Goal: Navigation & Orientation: Find specific page/section

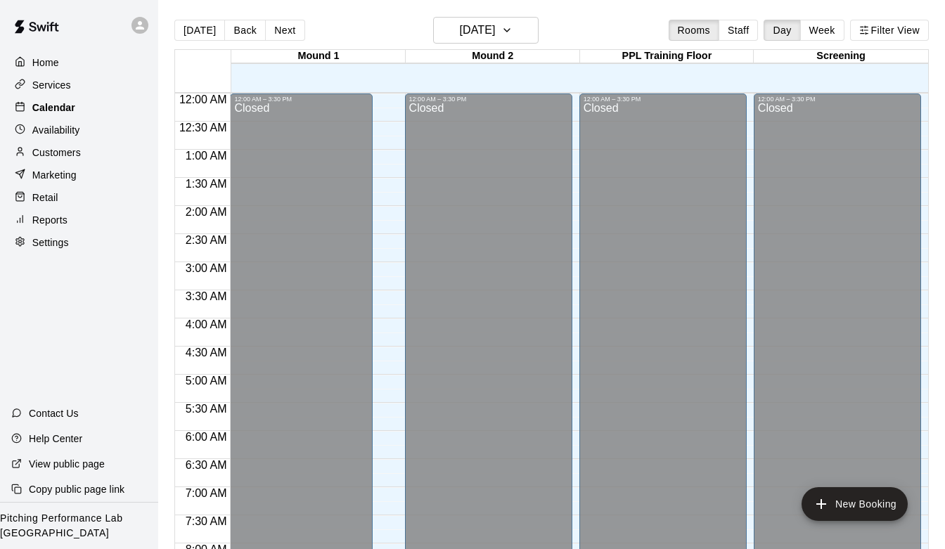
scroll to position [738, 0]
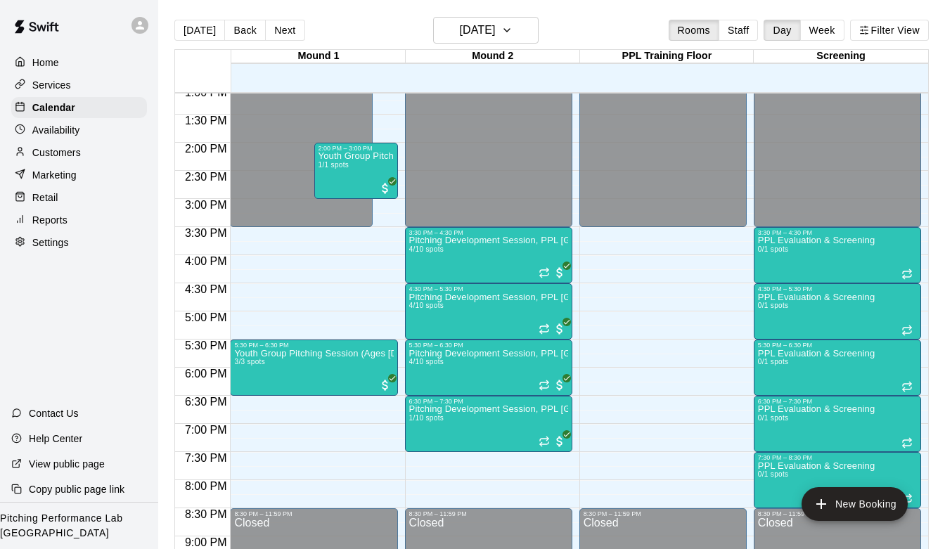
click at [58, 163] on div "Home Services Calendar Availability Customers Marketing Retail Reports Settings" at bounding box center [79, 153] width 158 height 204
click at [58, 153] on p "Customers" at bounding box center [56, 153] width 49 height 14
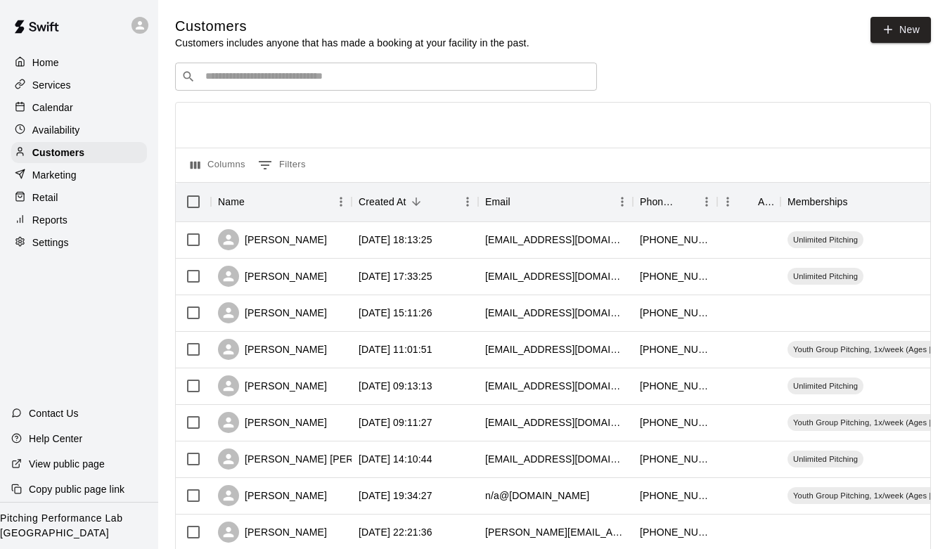
click at [281, 77] on input "Search customers by name or email" at bounding box center [396, 77] width 390 height 14
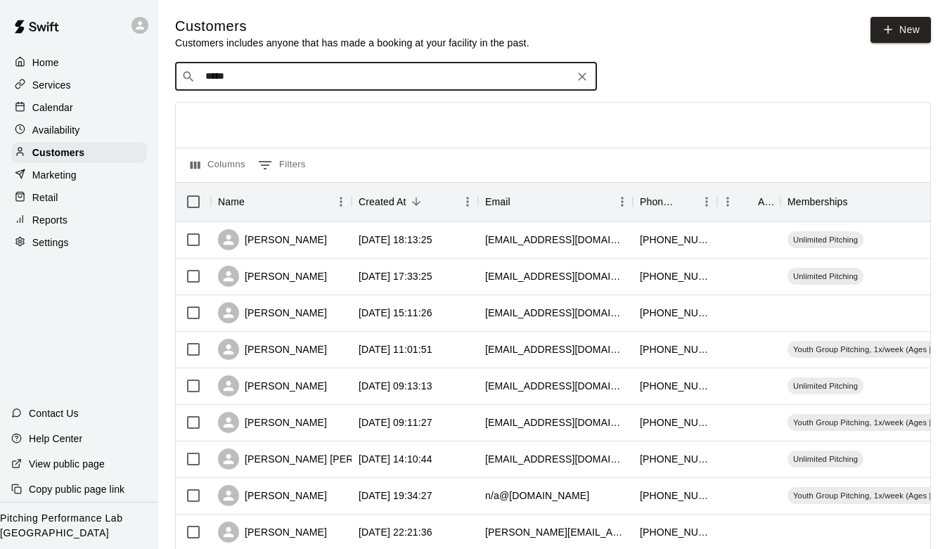
type input "******"
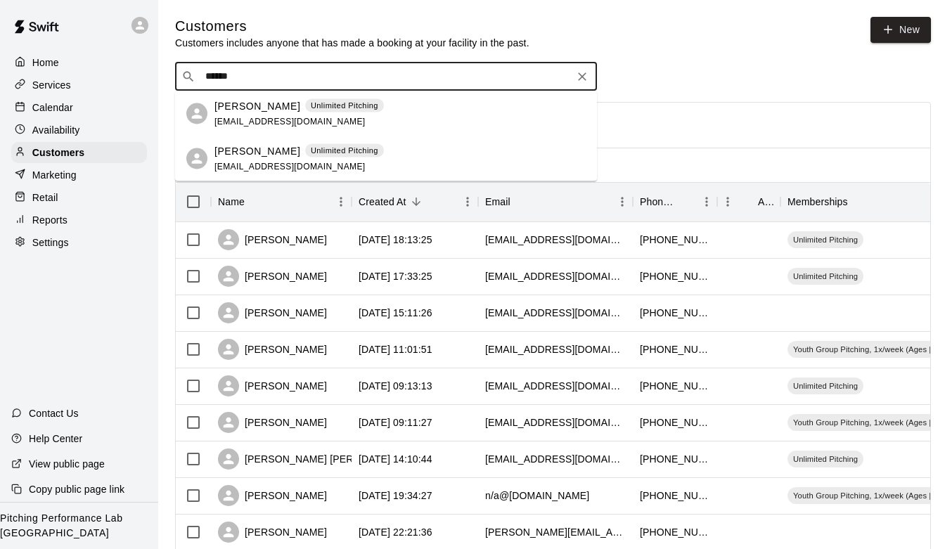
click at [240, 114] on div "[PERSON_NAME] Unlimited Pitching [EMAIL_ADDRESS][DOMAIN_NAME]" at bounding box center [298, 113] width 169 height 30
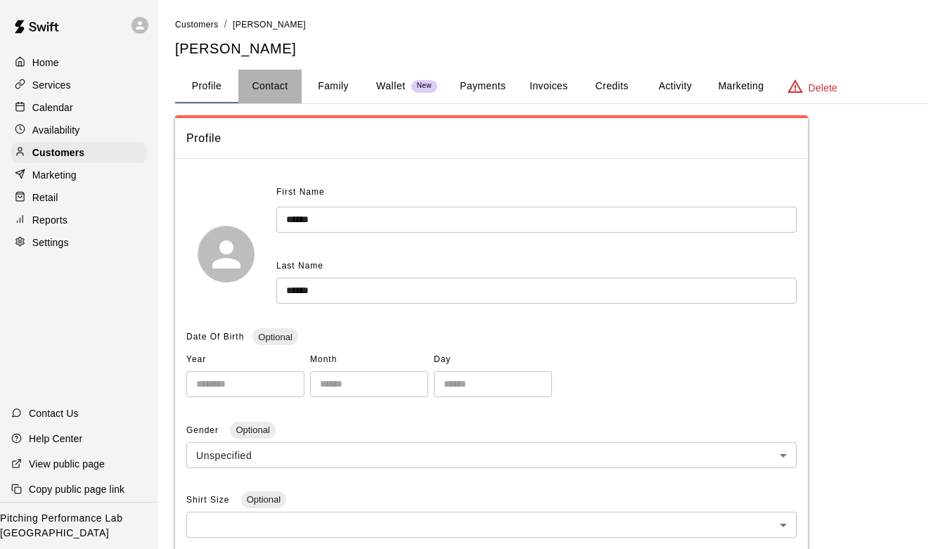
click at [267, 87] on button "Contact" at bounding box center [269, 87] width 63 height 34
select select "**"
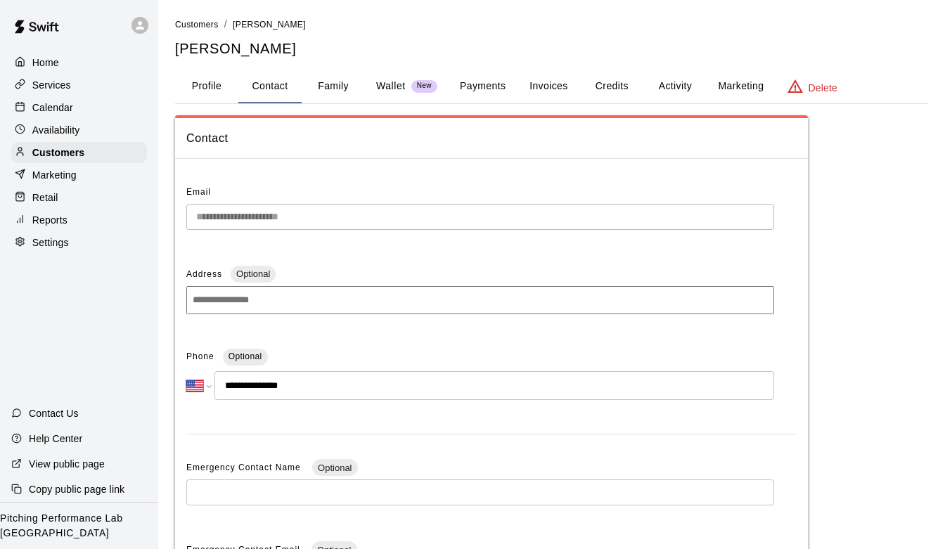
click at [60, 68] on div "Home" at bounding box center [79, 62] width 136 height 21
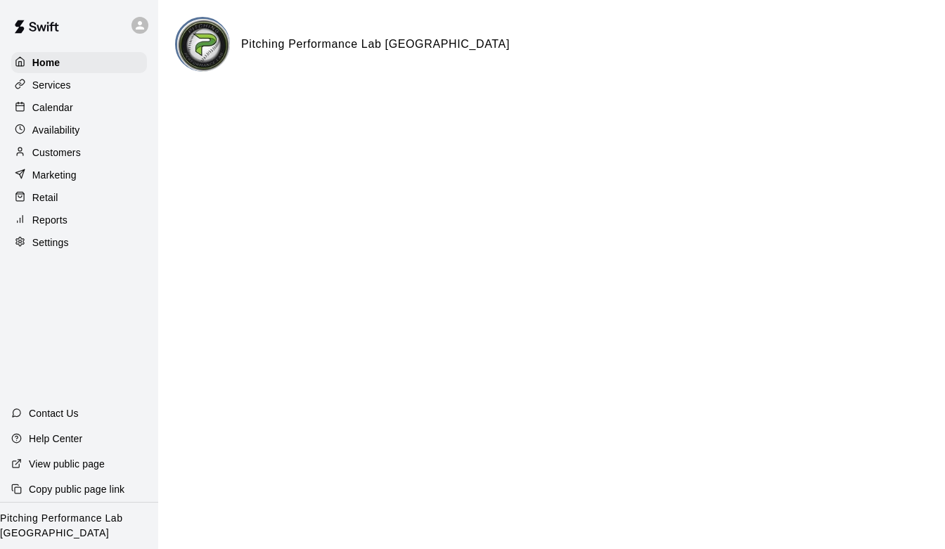
click at [63, 110] on p "Calendar" at bounding box center [52, 108] width 41 height 14
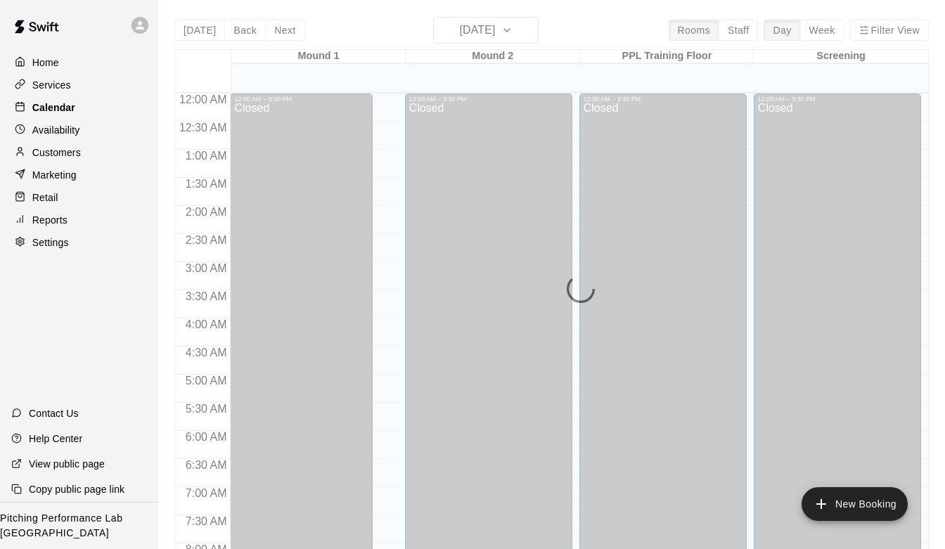
scroll to position [617, 0]
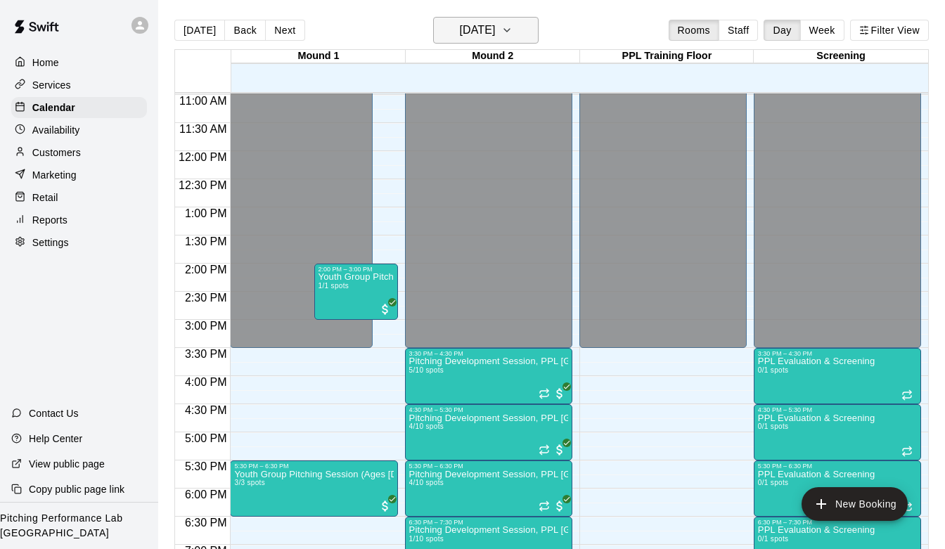
click at [495, 37] on h6 "[DATE]" at bounding box center [477, 30] width 36 height 20
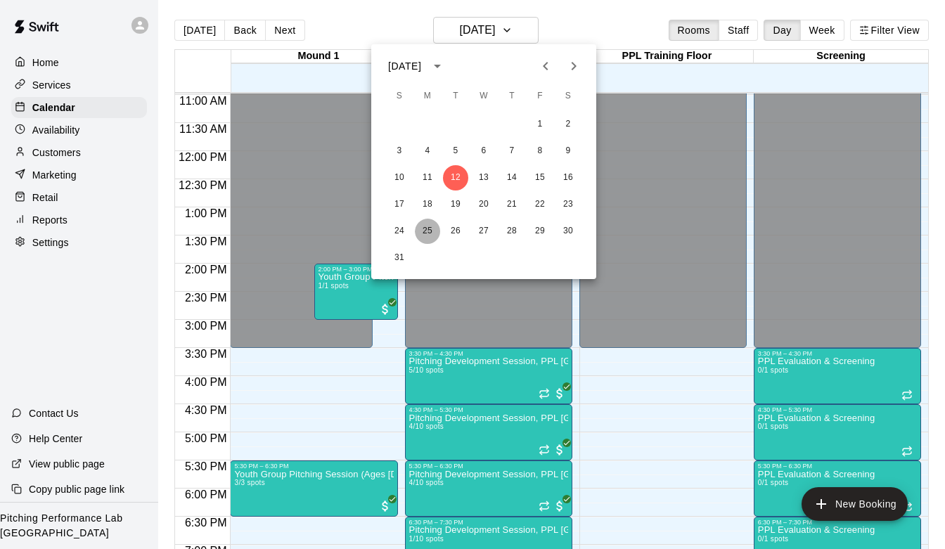
click at [428, 229] on button "25" at bounding box center [427, 231] width 25 height 25
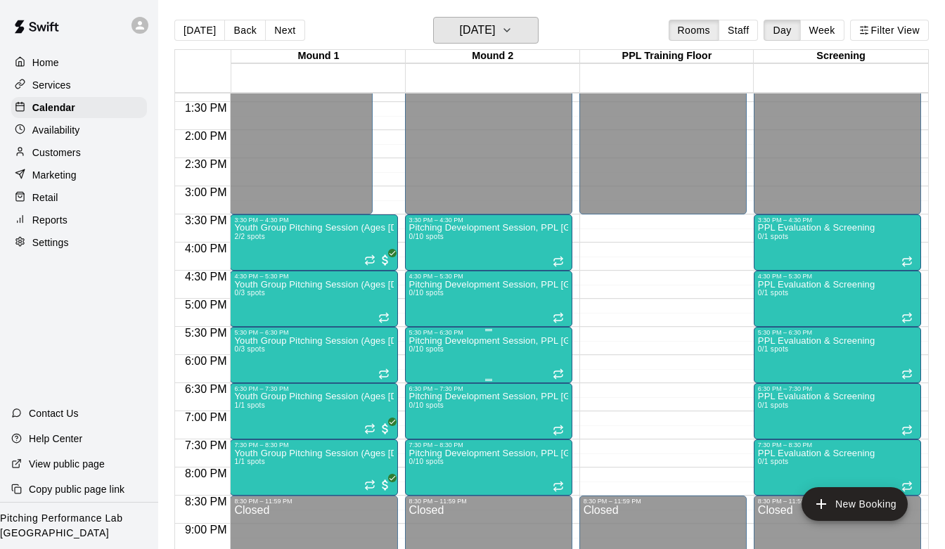
scroll to position [745, 0]
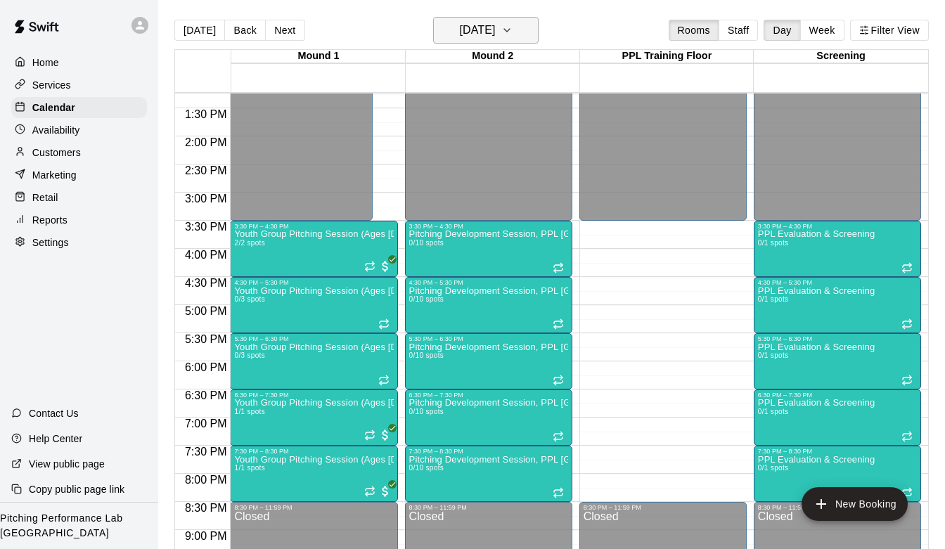
click at [513, 24] on icon "button" at bounding box center [506, 30] width 11 height 17
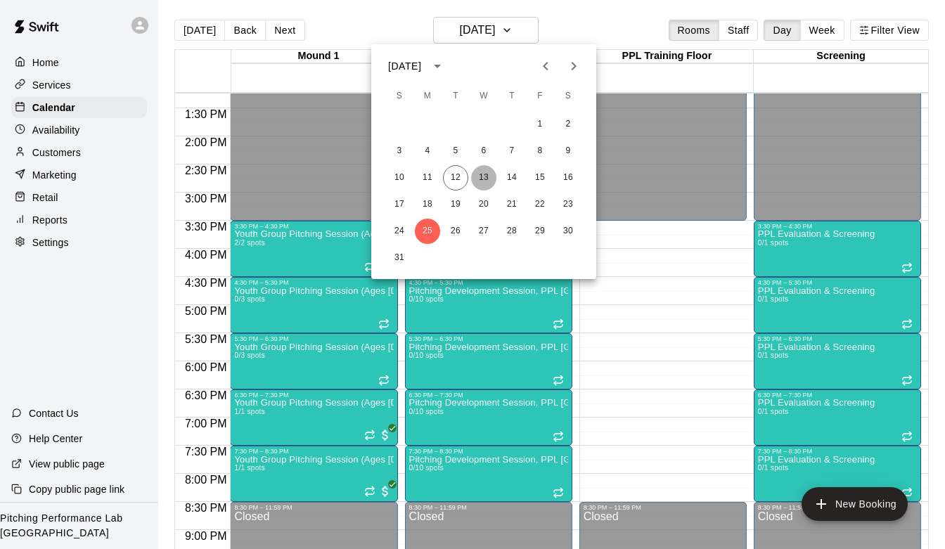
click at [487, 180] on button "13" at bounding box center [483, 177] width 25 height 25
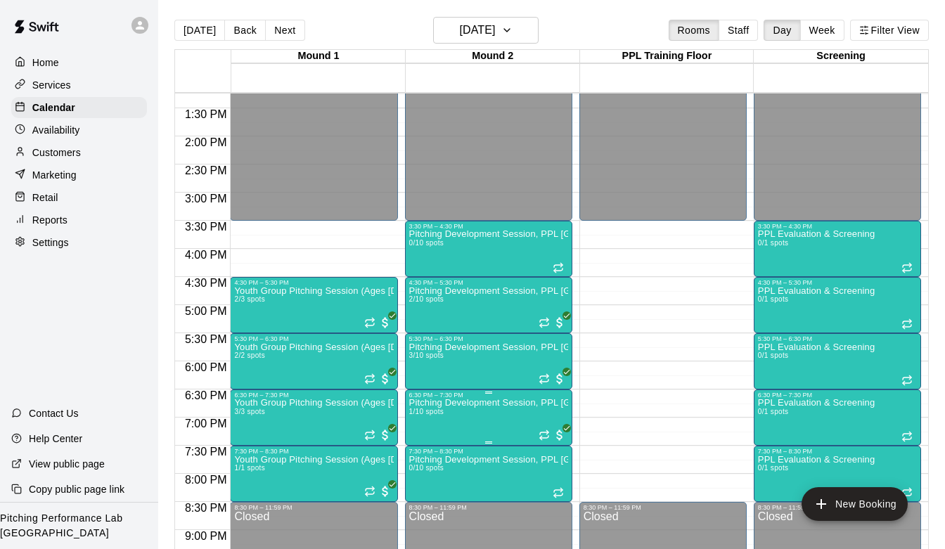
click at [480, 403] on p "Pitching Development Session, PPL [GEOGRAPHIC_DATA] (Ages [DEMOGRAPHIC_DATA]+)" at bounding box center [488, 403] width 159 height 0
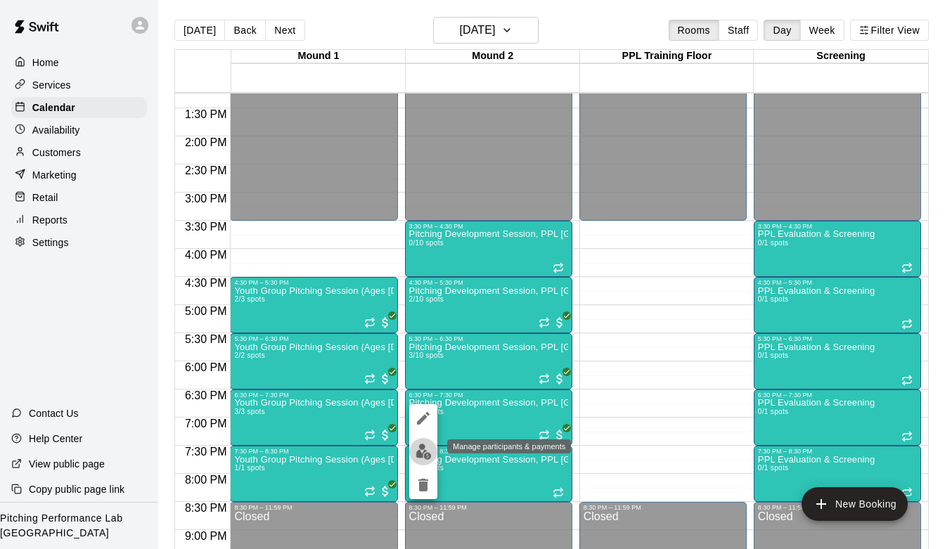
click at [425, 451] on img "edit" at bounding box center [424, 452] width 16 height 16
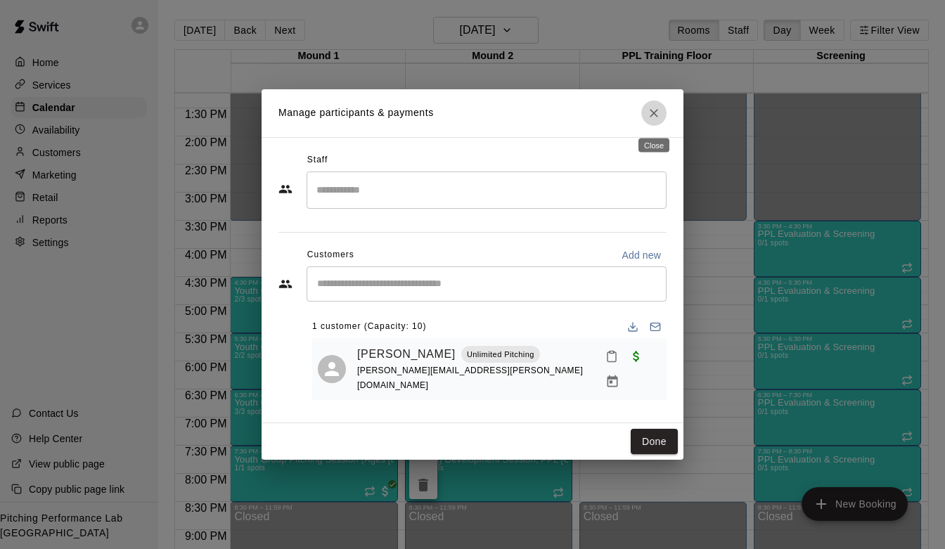
click at [653, 110] on icon "Close" at bounding box center [654, 113] width 14 height 14
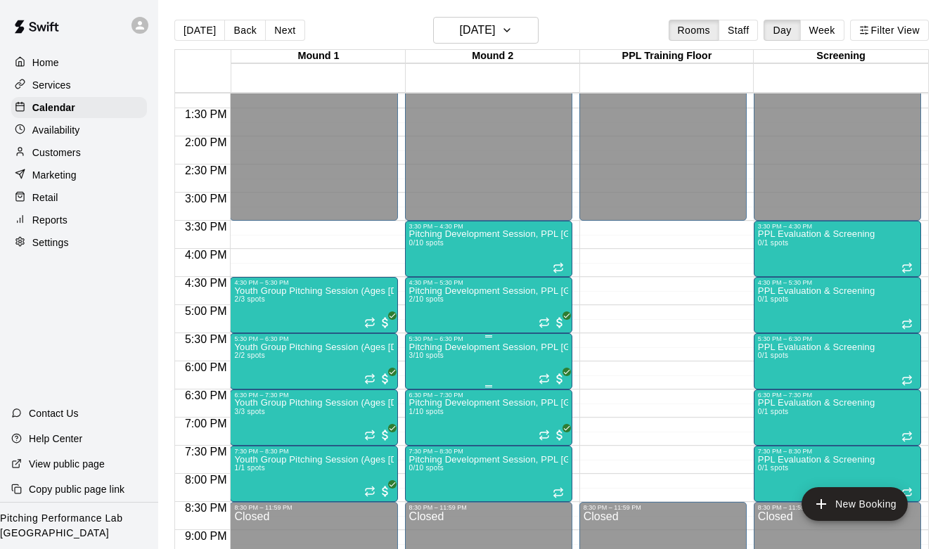
click at [425, 389] on img "edit" at bounding box center [424, 391] width 16 height 16
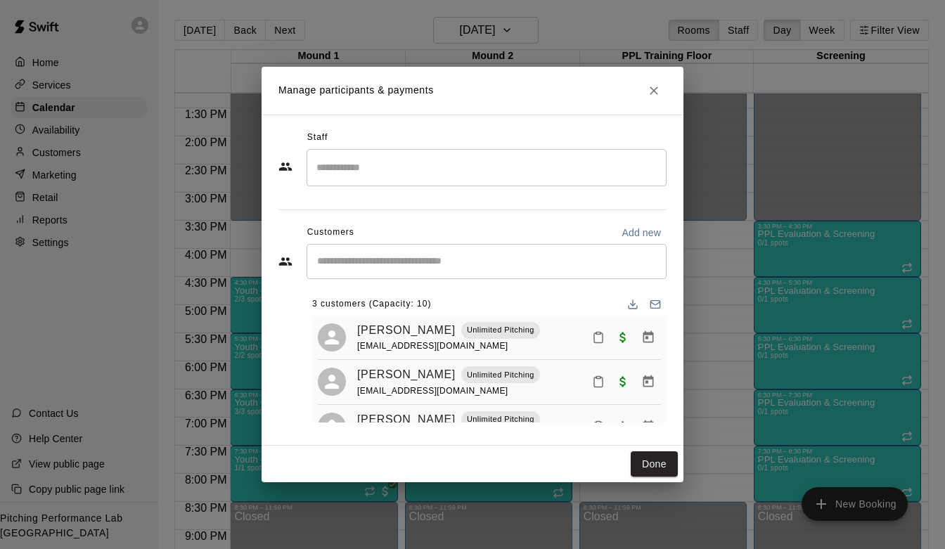
scroll to position [34, 0]
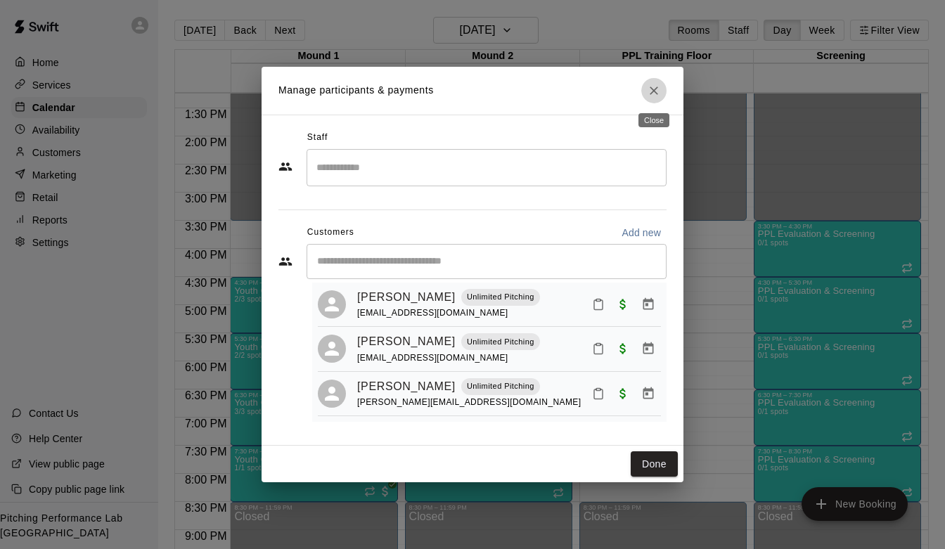
click at [654, 89] on icon "Close" at bounding box center [654, 91] width 14 height 14
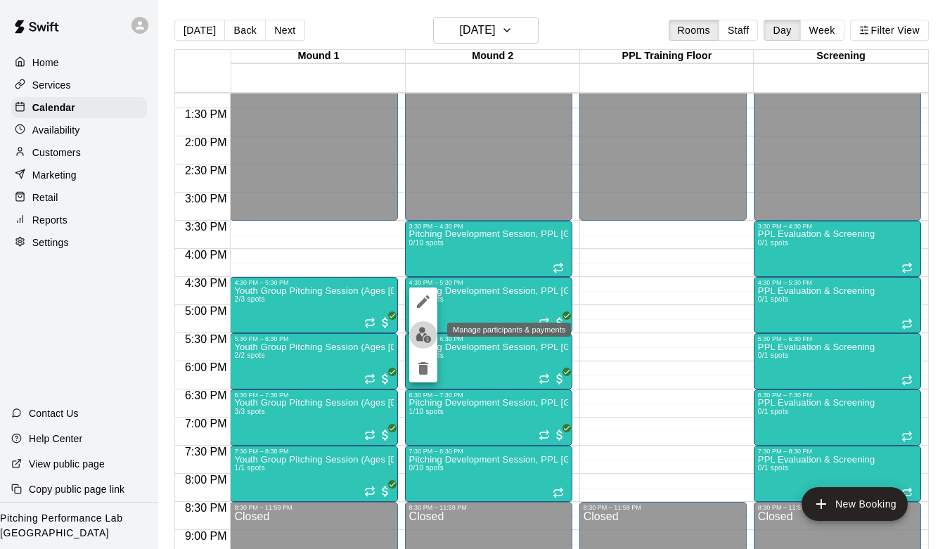
click at [418, 334] on img "edit" at bounding box center [424, 335] width 16 height 16
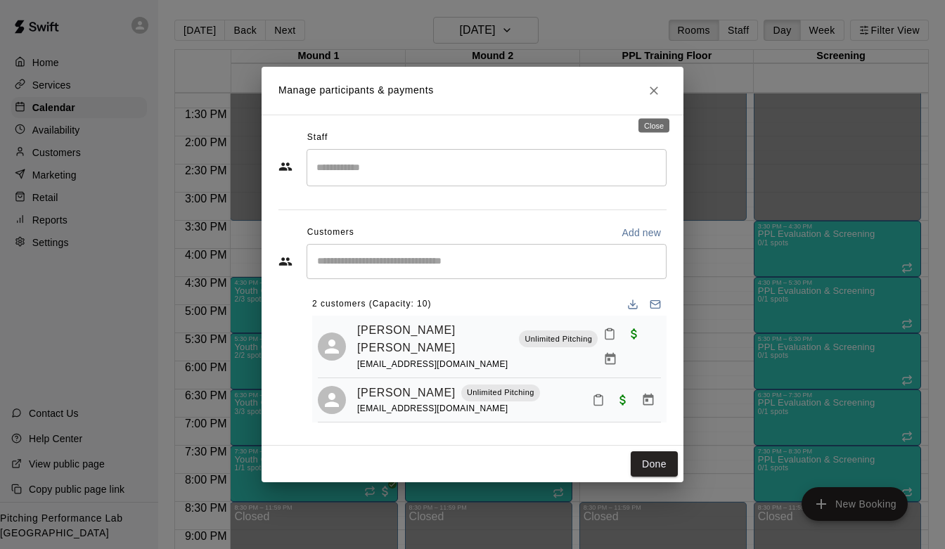
click at [659, 93] on icon "Close" at bounding box center [654, 91] width 14 height 14
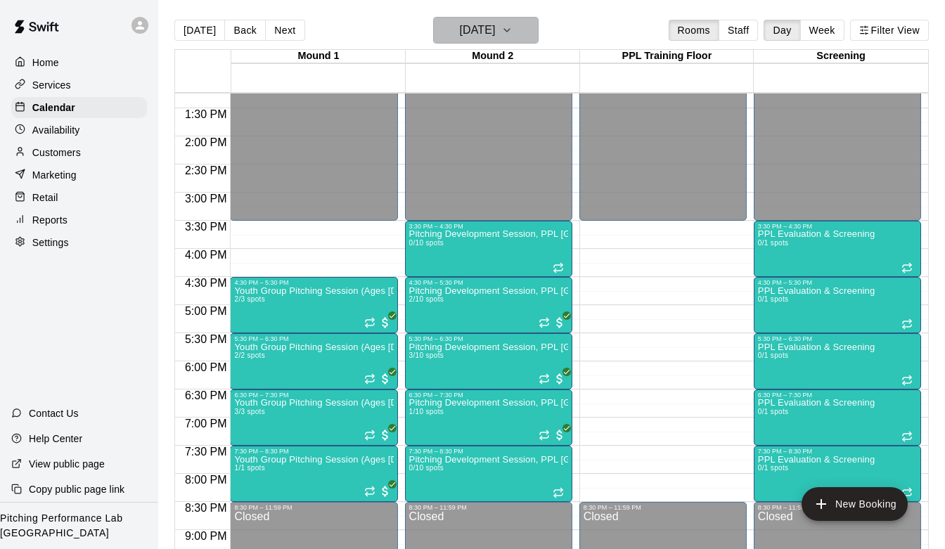
click at [513, 34] on icon "button" at bounding box center [506, 30] width 11 height 17
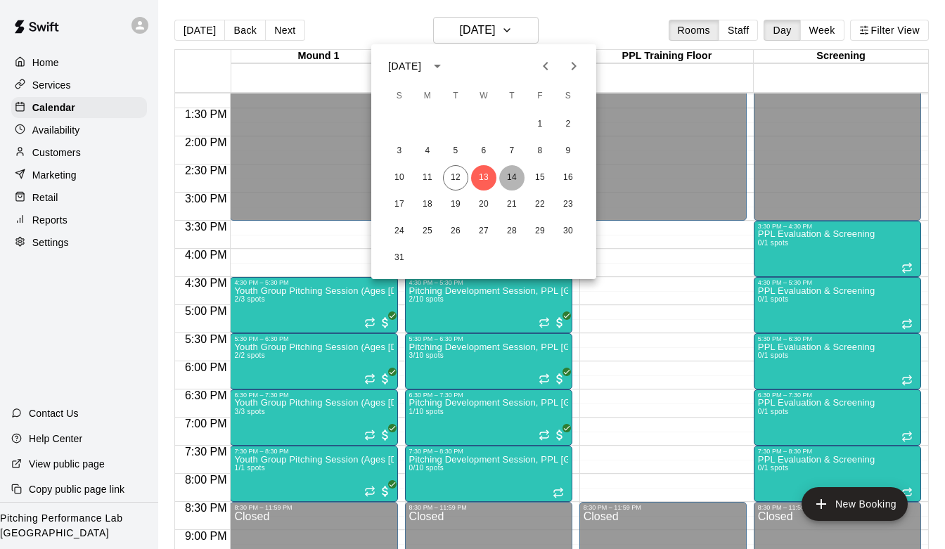
click at [515, 172] on button "14" at bounding box center [511, 177] width 25 height 25
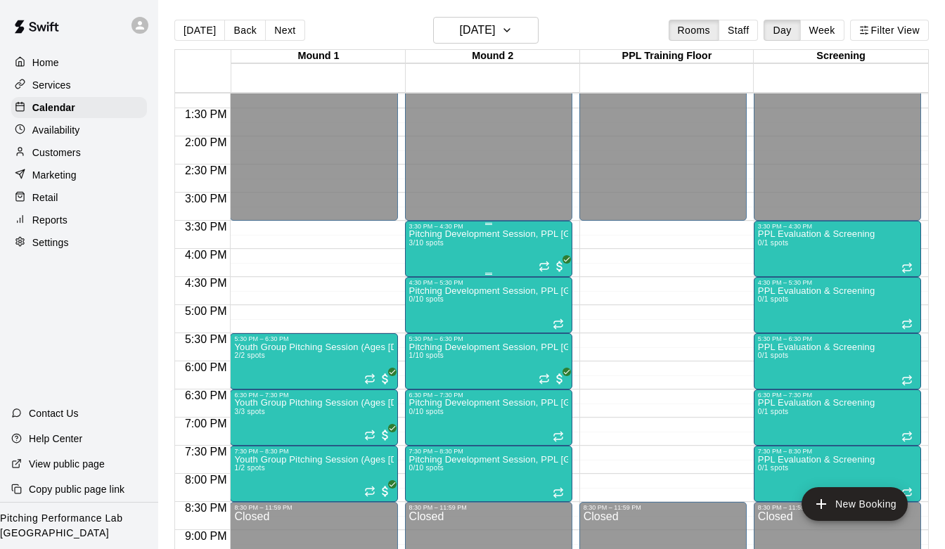
click at [493, 259] on div "Pitching Development Session, PPL [GEOGRAPHIC_DATA] (Ages [DEMOGRAPHIC_DATA]+) …" at bounding box center [488, 504] width 159 height 549
click at [423, 280] on img "edit" at bounding box center [424, 279] width 16 height 16
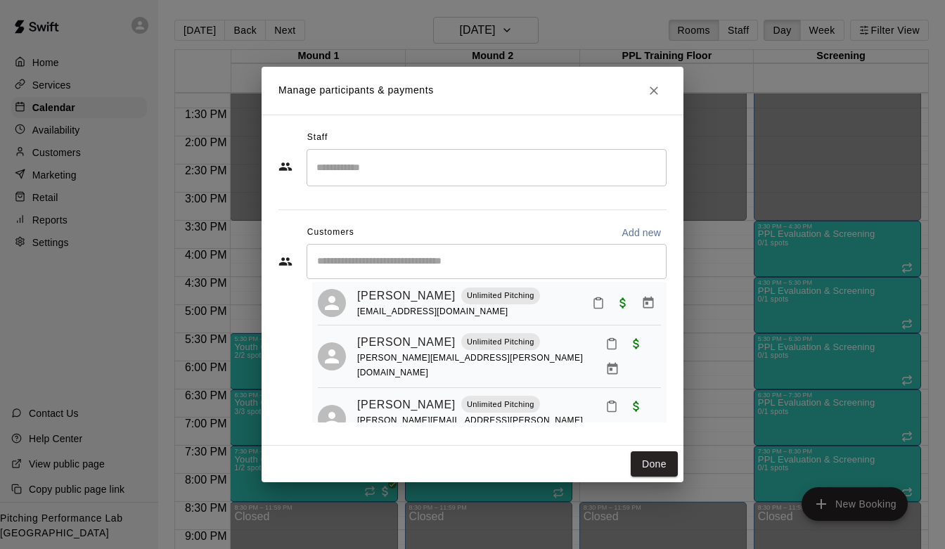
click at [653, 95] on icon "Close" at bounding box center [654, 91] width 14 height 14
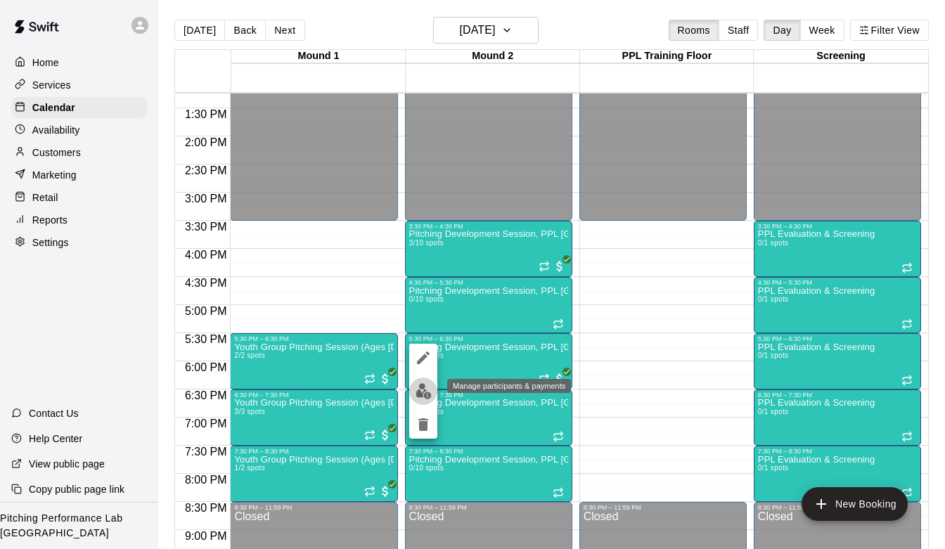
click at [429, 389] on img "edit" at bounding box center [424, 391] width 16 height 16
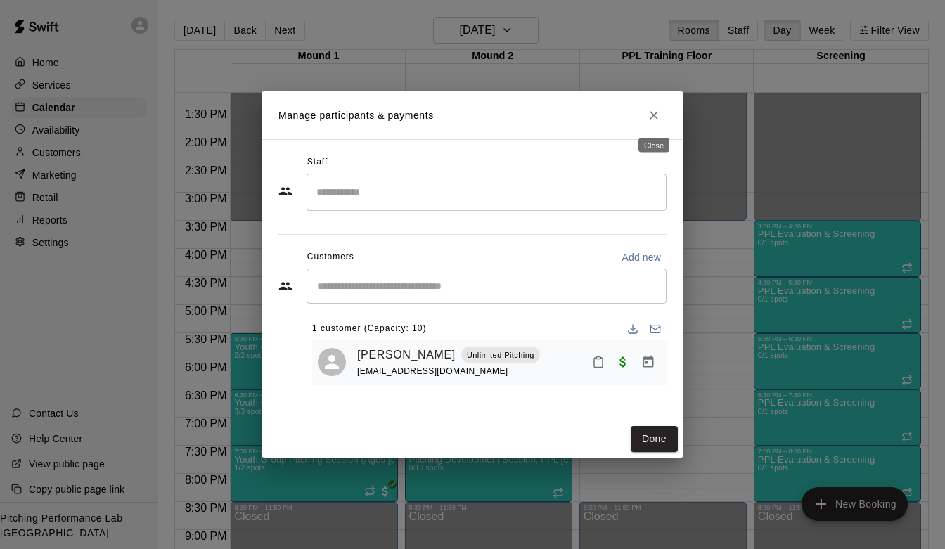
click at [653, 115] on icon "Close" at bounding box center [654, 115] width 8 height 8
